Goal: Information Seeking & Learning: Learn about a topic

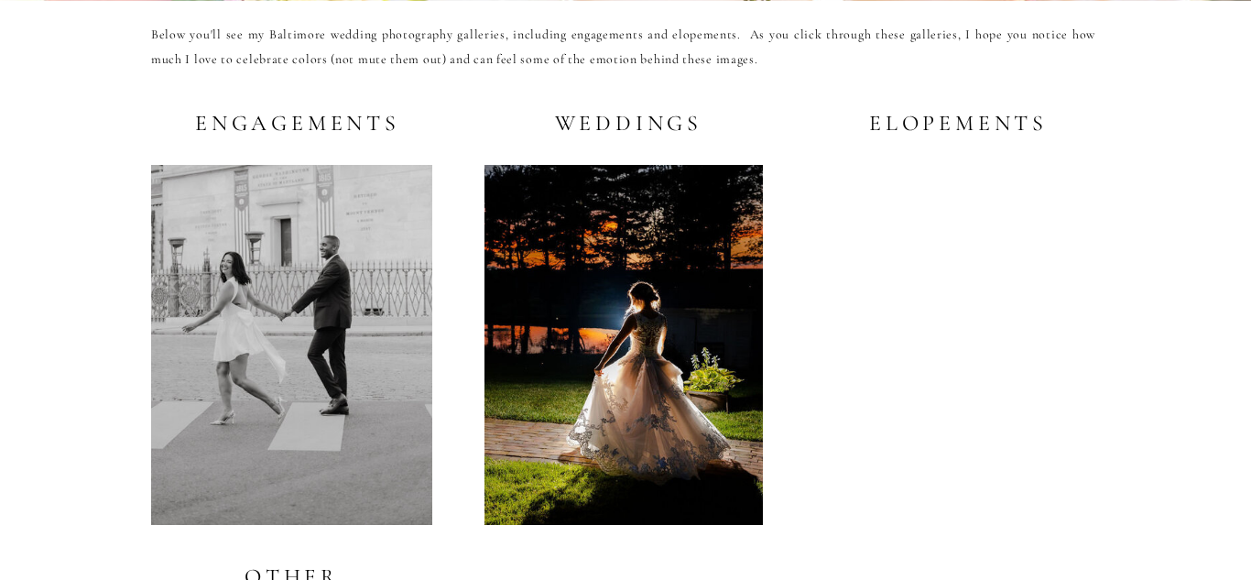
scroll to position [3552, 0]
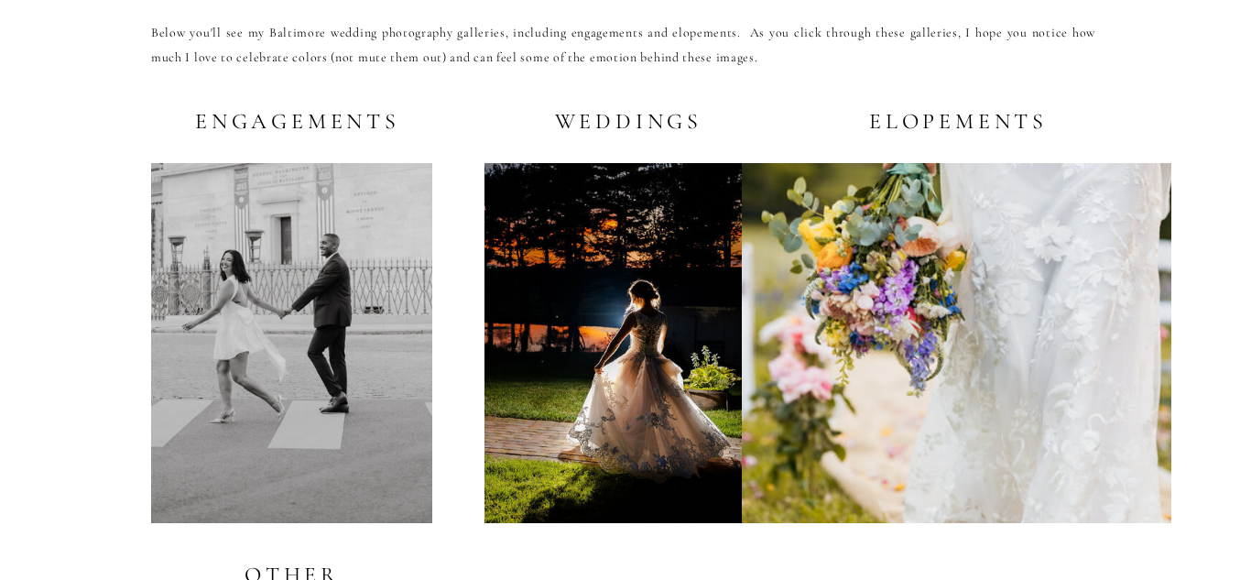
click at [634, 122] on h2 "Weddings" at bounding box center [624, 120] width 157 height 23
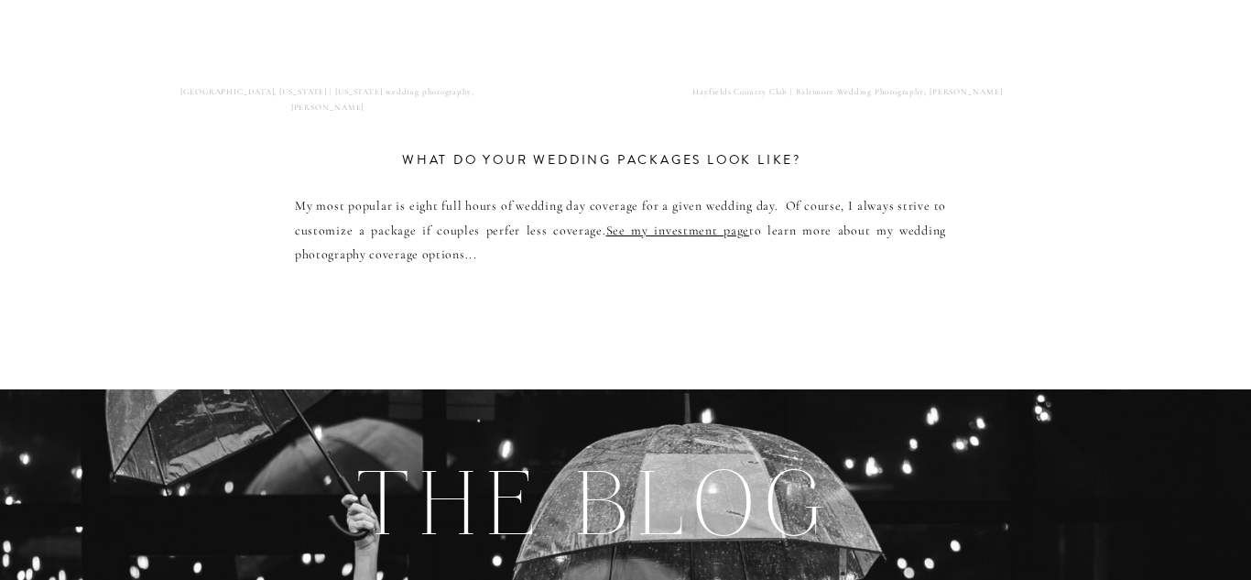
scroll to position [9401, 0]
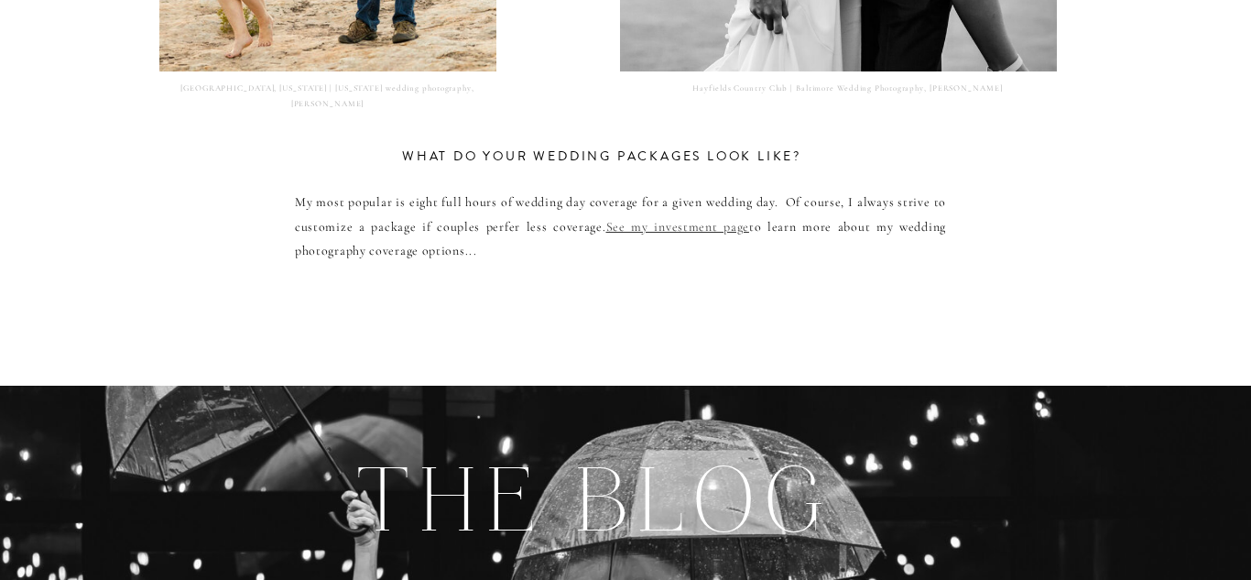
click at [646, 230] on link "See my investment page" at bounding box center [677, 227] width 143 height 16
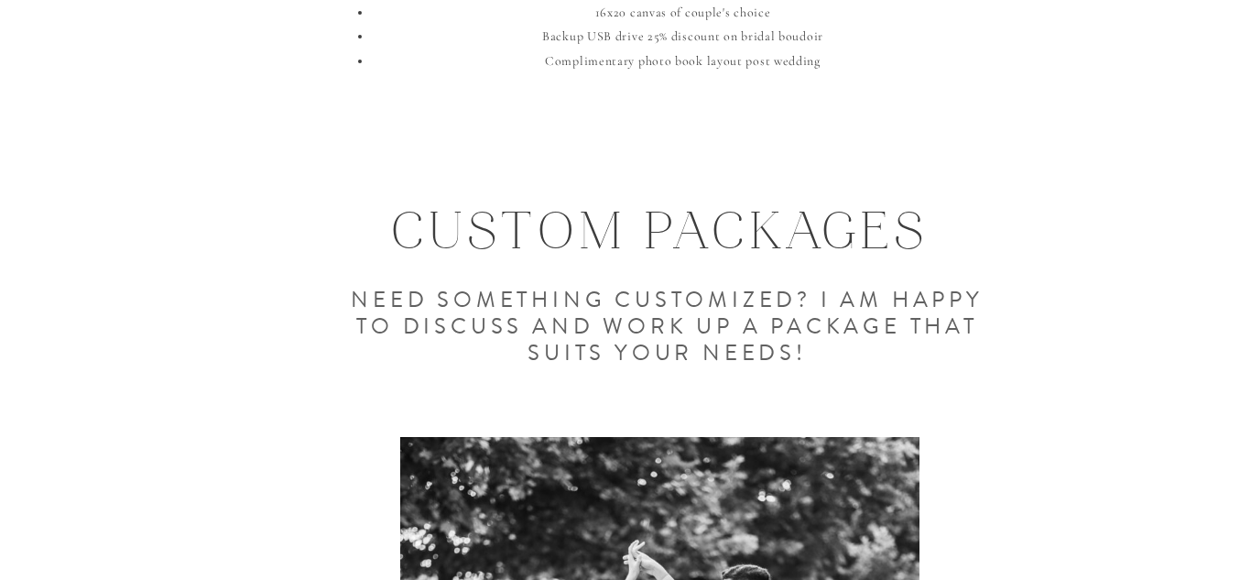
scroll to position [2947, 0]
